Goal: Task Accomplishment & Management: Manage account settings

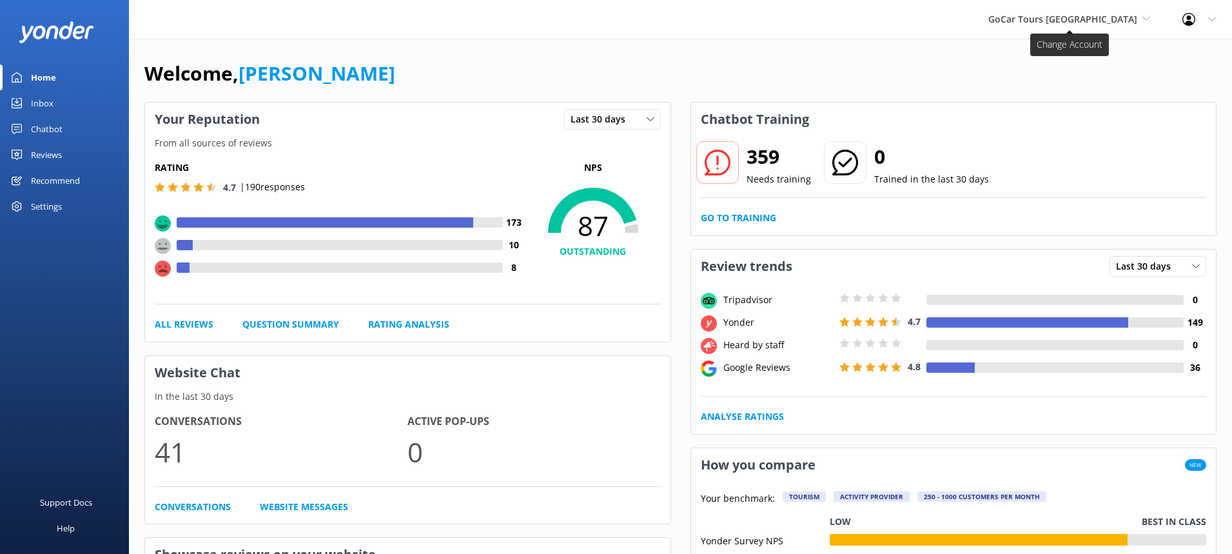
click at [1137, 17] on span "GoCar Tours [GEOGRAPHIC_DATA]" at bounding box center [1069, 19] width 162 height 14
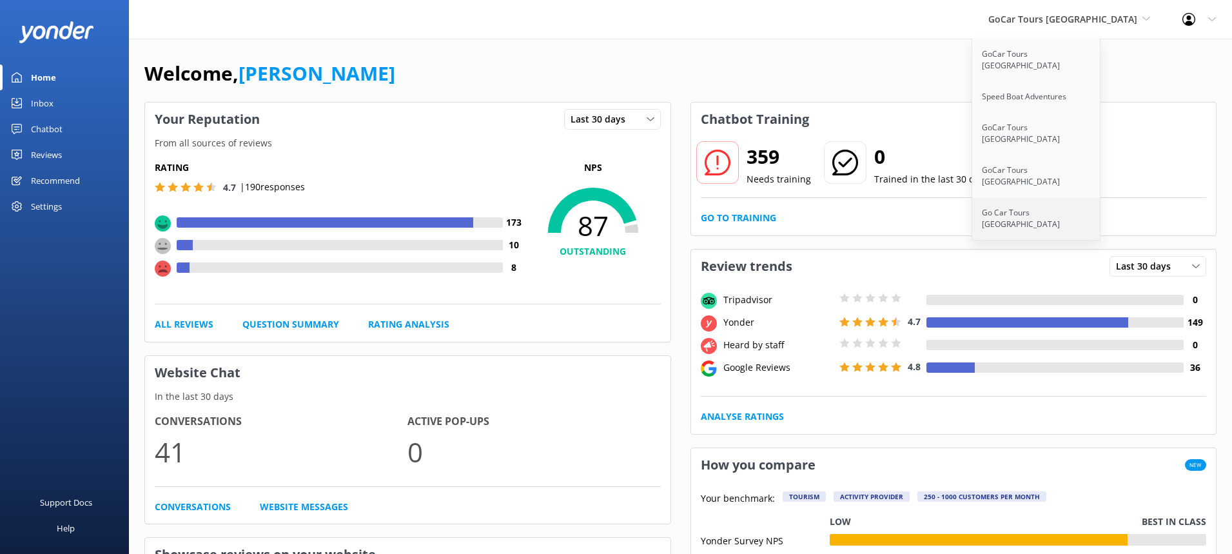
click at [1088, 197] on link "Go Car Tours [GEOGRAPHIC_DATA]" at bounding box center [1036, 218] width 129 height 43
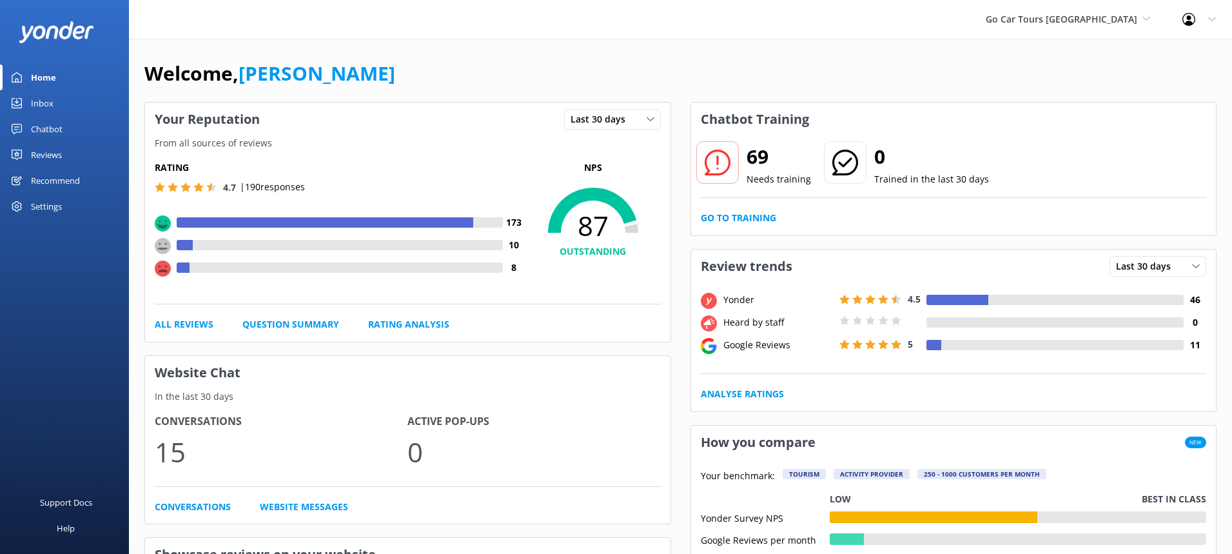
click at [40, 159] on div "Reviews" at bounding box center [46, 155] width 31 height 26
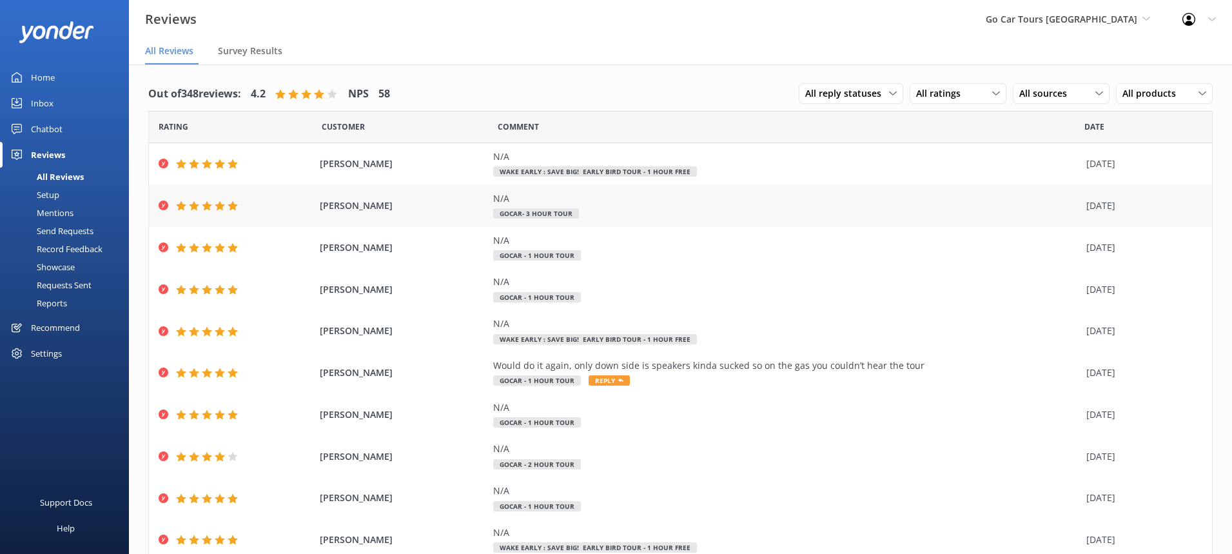
scroll to position [50, 0]
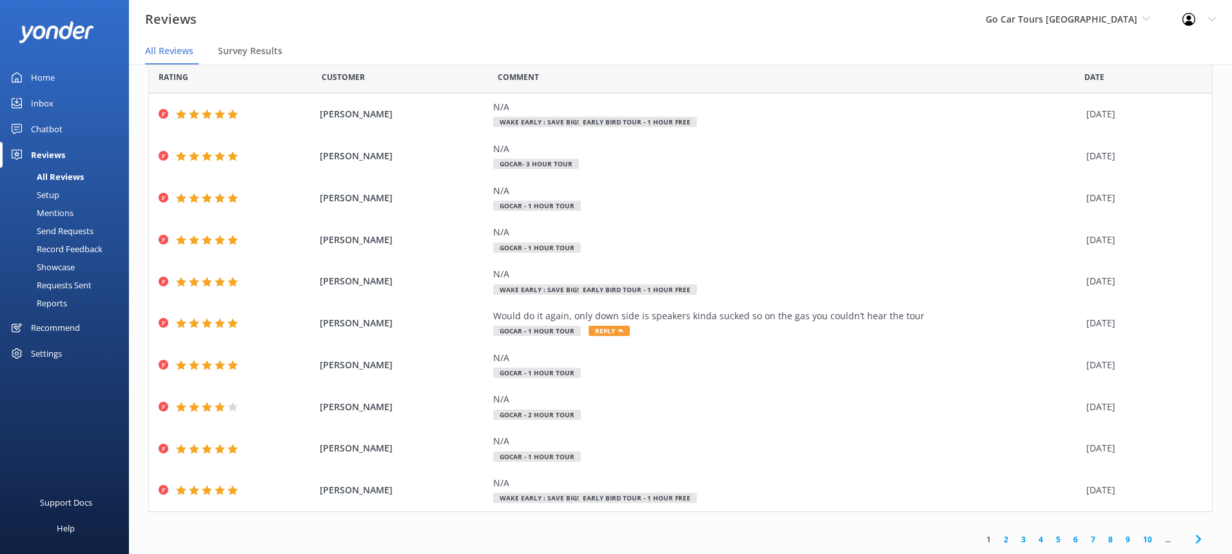
click at [1004, 543] on link "2" at bounding box center [1005, 539] width 17 height 12
